Goal: Find specific page/section: Find specific page/section

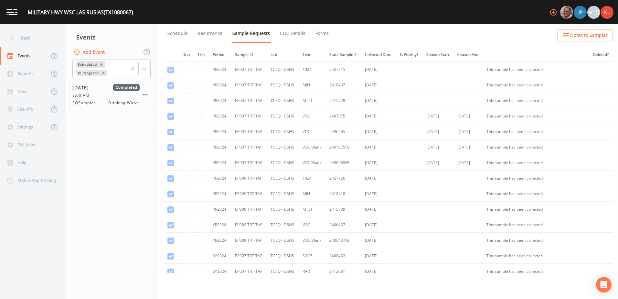
click at [328, 36] on ul "Schedule Recurrence Sample Requests COC Details Forms" at bounding box center [388, 33] width 460 height 18
click at [322, 35] on link "Forms" at bounding box center [322, 33] width 15 height 18
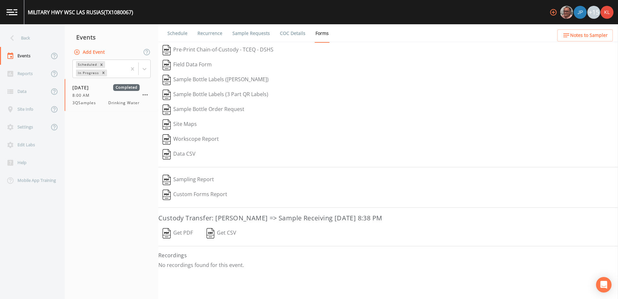
click at [180, 236] on button "Get PDF" at bounding box center [177, 233] width 39 height 15
click at [18, 20] on link at bounding box center [12, 12] width 24 height 24
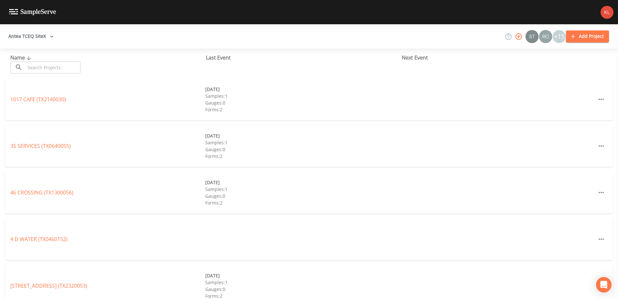
click at [71, 66] on input "text" at bounding box center [52, 67] width 55 height 12
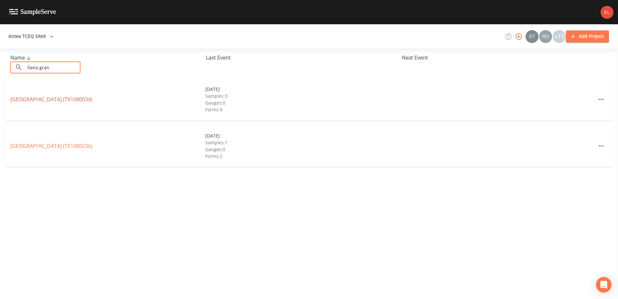
type input "llano gran"
click at [57, 101] on link "LLANO GRANDE LAKE PARK EAST (TX1080034)" at bounding box center [51, 99] width 82 height 7
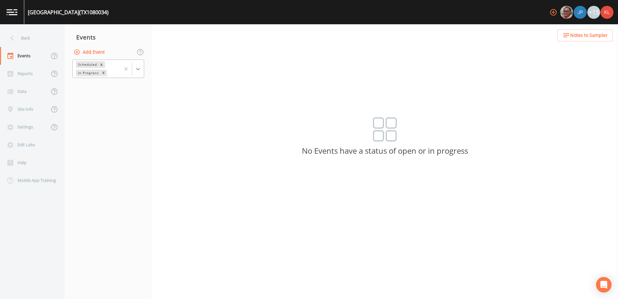
click at [135, 66] on icon at bounding box center [138, 69] width 6 height 6
click at [130, 88] on div "Completed" at bounding box center [108, 87] width 72 height 11
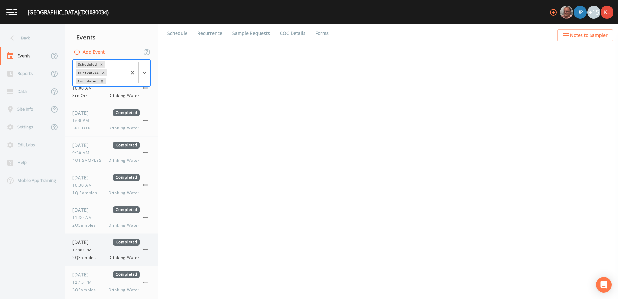
scroll to position [19, 0]
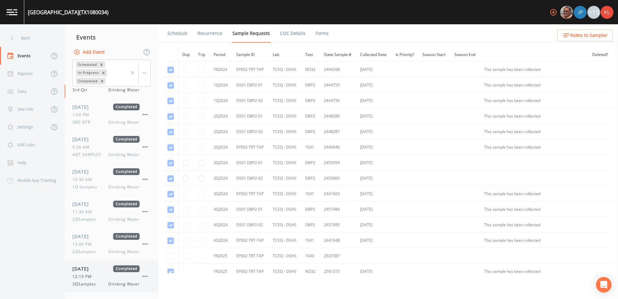
click at [109, 272] on div "09/25/2025 Completed" at bounding box center [105, 268] width 67 height 7
click at [318, 32] on link "Forms" at bounding box center [322, 33] width 15 height 18
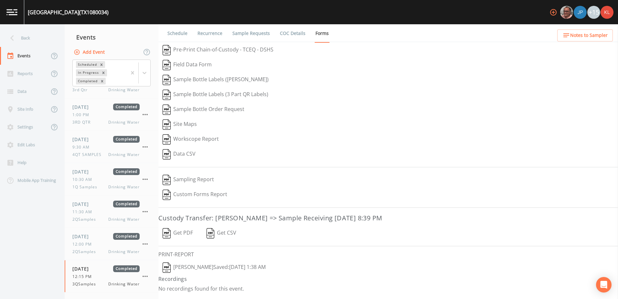
click at [171, 230] on img "button" at bounding box center [167, 233] width 8 height 10
click at [202, 267] on button "Kler Teran  Saved: September 26, 2025 1:38 AM" at bounding box center [214, 267] width 112 height 15
click at [13, 8] on link at bounding box center [12, 12] width 24 height 24
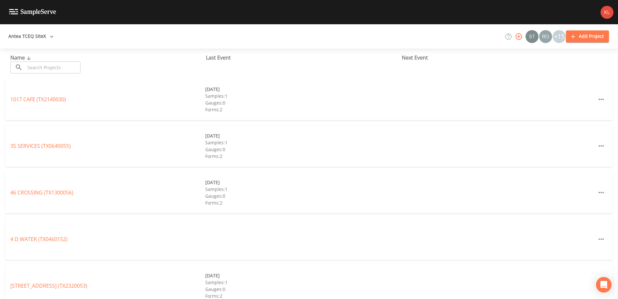
click at [65, 69] on input "text" at bounding box center [52, 67] width 55 height 12
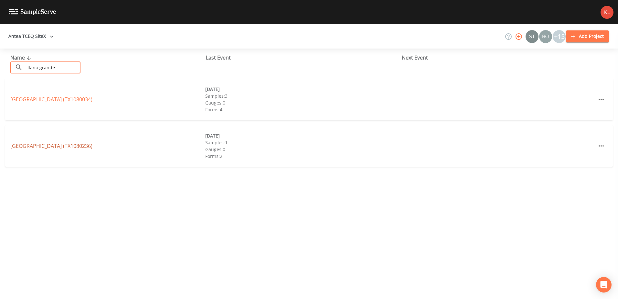
type input "llano grande"
click at [91, 147] on link "LLANO GRANDE LAKE PARK WEST (TX1080236)" at bounding box center [51, 145] width 82 height 7
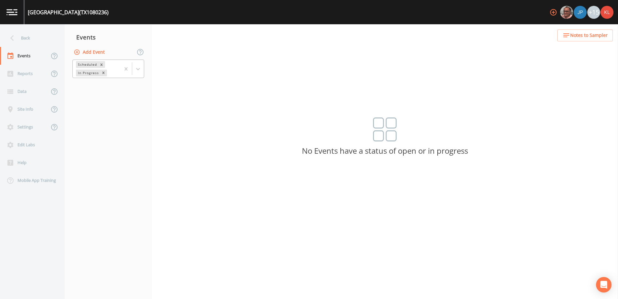
click at [139, 62] on div at bounding box center [132, 69] width 24 height 18
click at [128, 90] on div "Completed" at bounding box center [108, 87] width 72 height 11
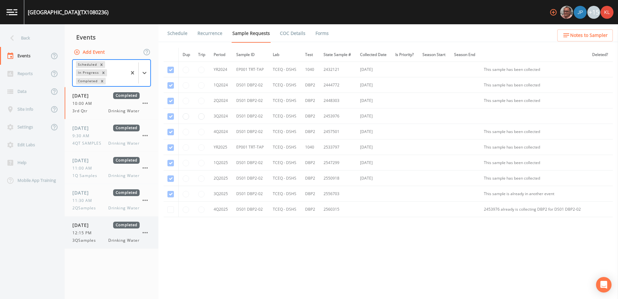
click at [111, 225] on div "09/25/2025 Completed" at bounding box center [105, 225] width 67 height 7
click at [321, 32] on link "Forms" at bounding box center [322, 33] width 15 height 18
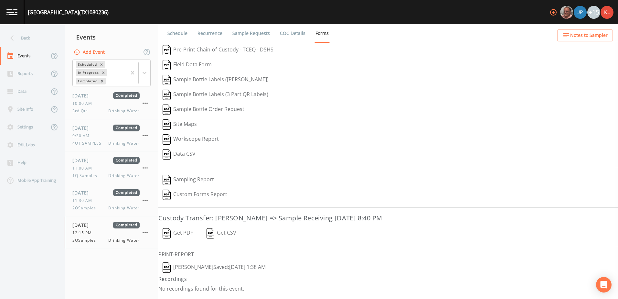
click at [179, 227] on button "Get PDF" at bounding box center [177, 233] width 39 height 15
click at [235, 269] on button "Kler Teran  Saved: September 26, 2025 1:38 AM" at bounding box center [214, 267] width 112 height 15
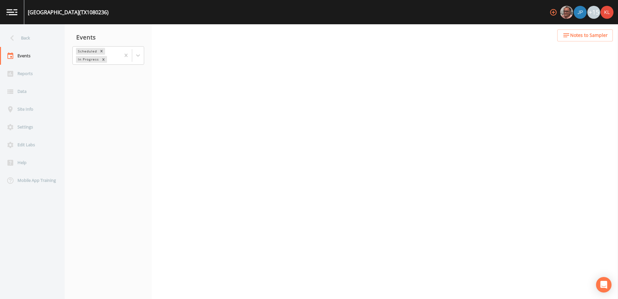
click at [15, 9] on img at bounding box center [11, 12] width 11 height 6
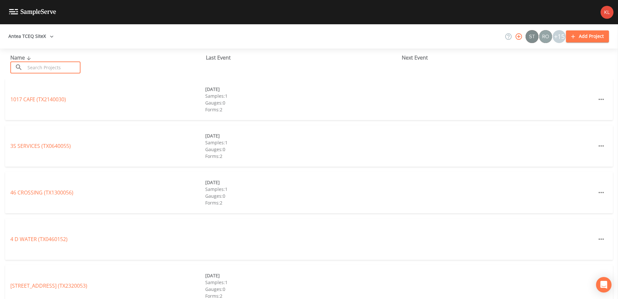
click at [65, 69] on input "text" at bounding box center [52, 67] width 55 height 12
type input "military"
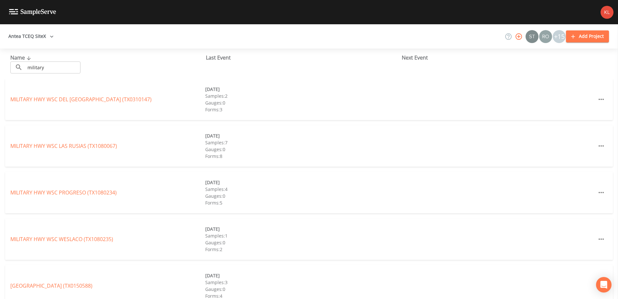
click at [63, 140] on div "MILITARY HWY WSC LAS RUSIAS (TX1080067) [DATE] Samples: 7 Gauges: 0 Forms: 8" at bounding box center [309, 145] width 608 height 41
click at [63, 145] on link "MILITARY HWY WSC LAS RUSIAS (TX1080067)" at bounding box center [63, 145] width 107 height 7
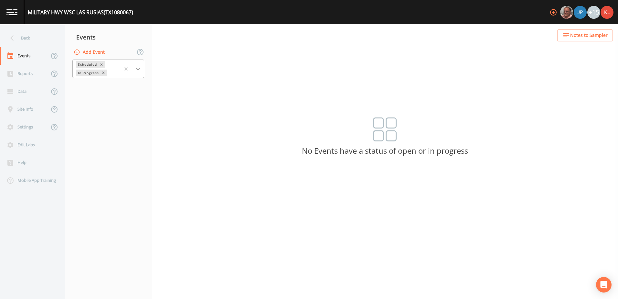
click at [136, 73] on div at bounding box center [138, 69] width 12 height 12
click at [129, 90] on div "Completed" at bounding box center [108, 87] width 72 height 11
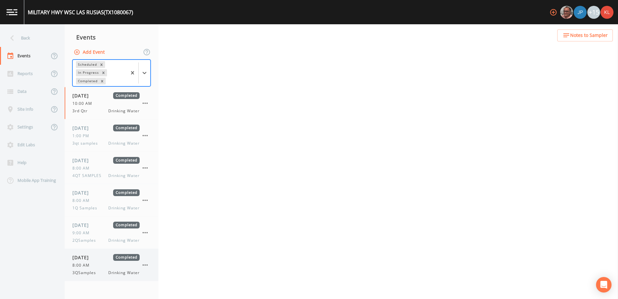
click at [96, 253] on div "[DATE] Completed 8:00 AM 3QSamples Drinking Water" at bounding box center [112, 265] width 94 height 32
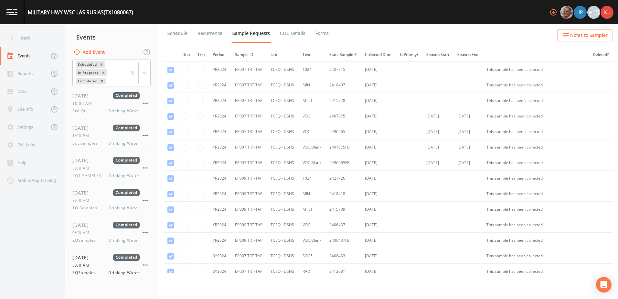
click at [322, 25] on link "Forms" at bounding box center [322, 33] width 15 height 18
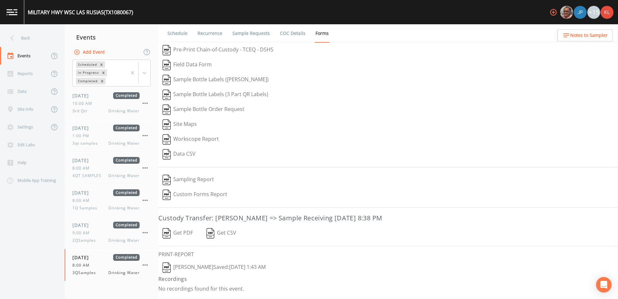
click at [213, 267] on button "[PERSON_NAME]  Saved: [DATE] 1:43 AM" at bounding box center [214, 267] width 112 height 15
